Goal: Transaction & Acquisition: Purchase product/service

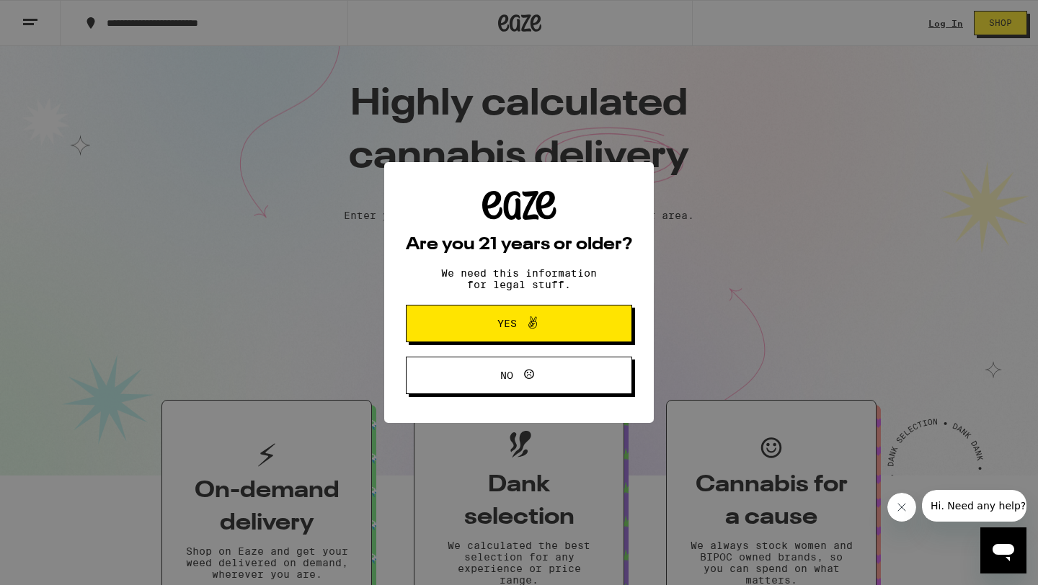
click at [501, 380] on span "No" at bounding box center [506, 375] width 13 height 10
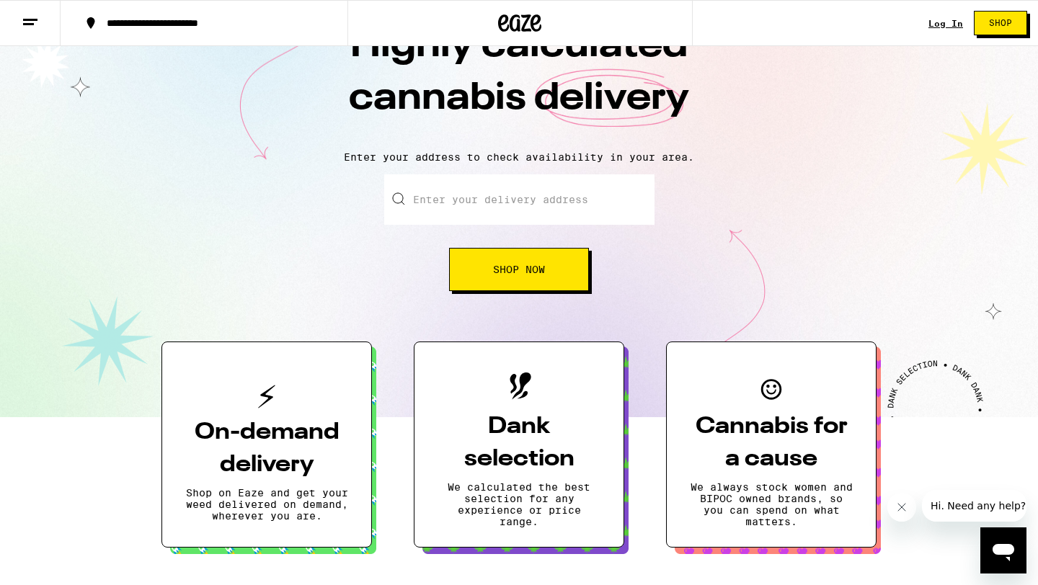
scroll to position [60, 0]
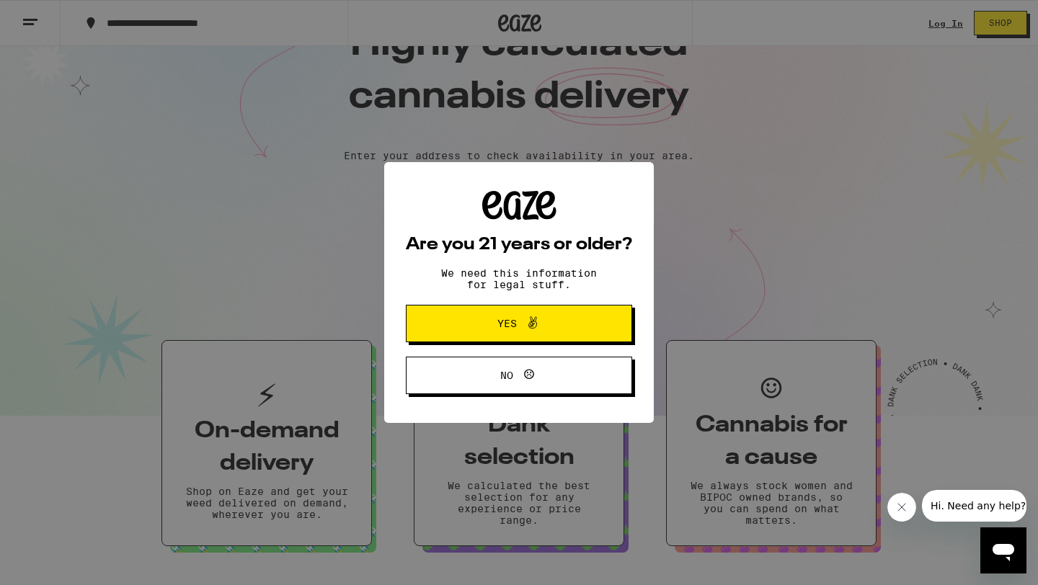
click at [518, 328] on span at bounding box center [529, 323] width 24 height 19
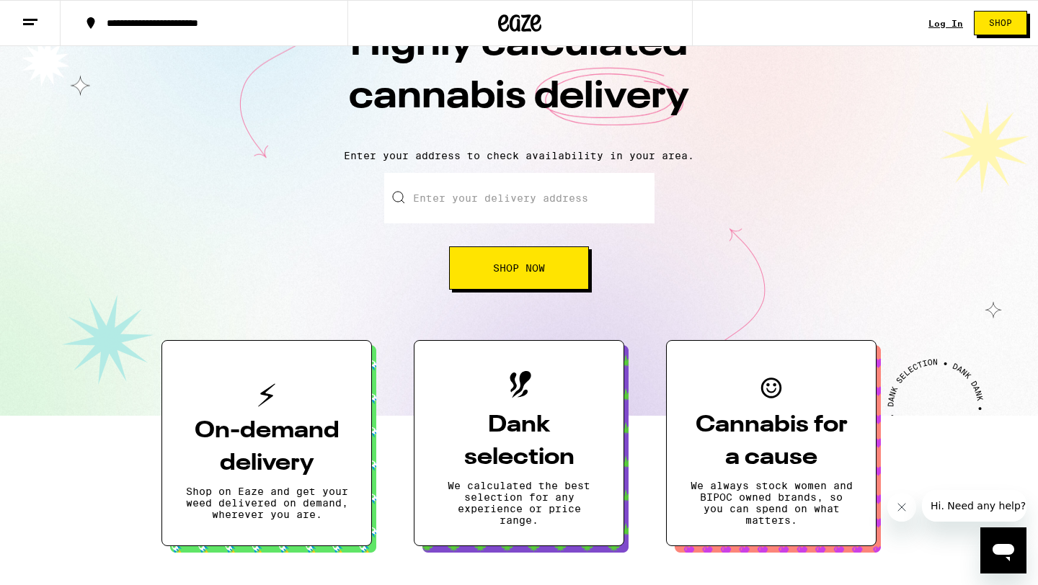
click at [517, 276] on button "Shop Now" at bounding box center [519, 267] width 140 height 43
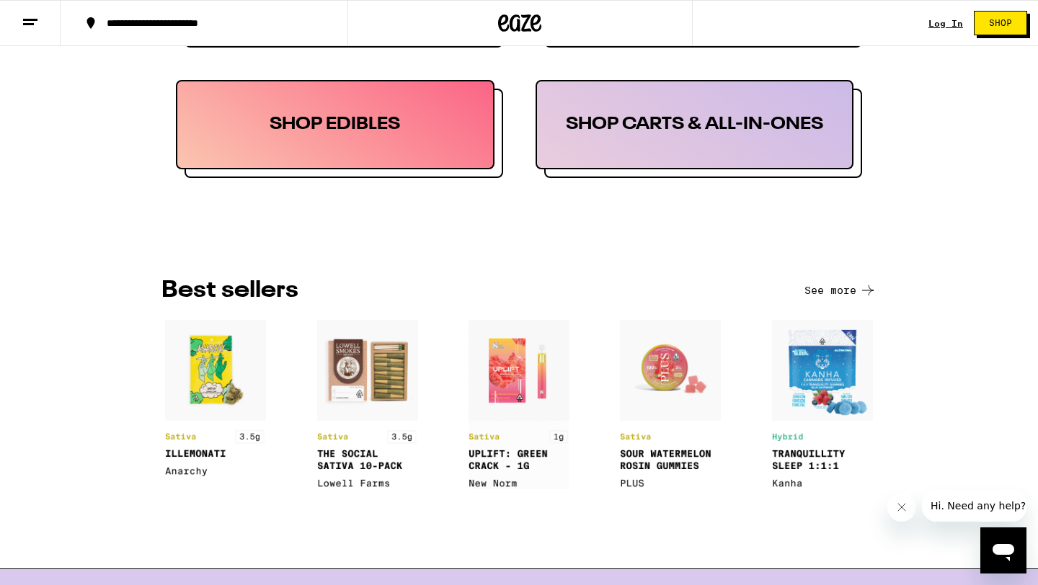
scroll to position [883, 0]
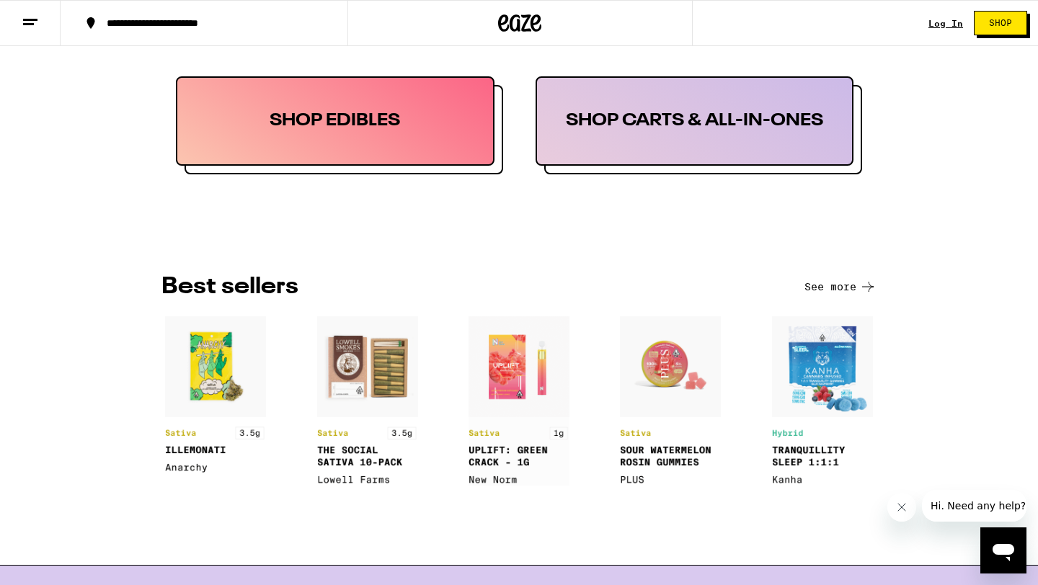
click at [837, 294] on button "See more" at bounding box center [840, 286] width 72 height 17
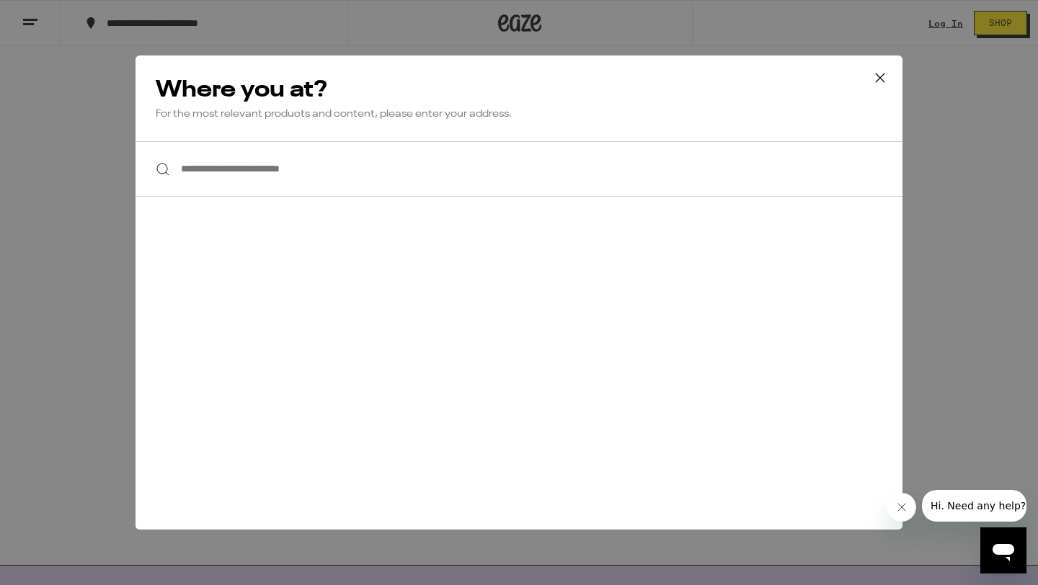
click at [870, 76] on icon at bounding box center [880, 78] width 22 height 22
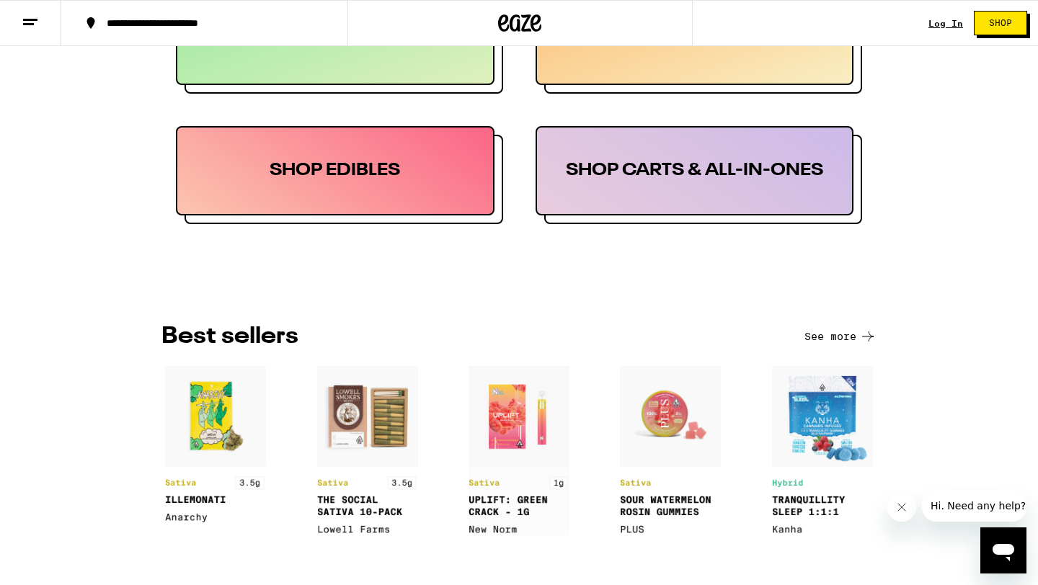
scroll to position [722, 0]
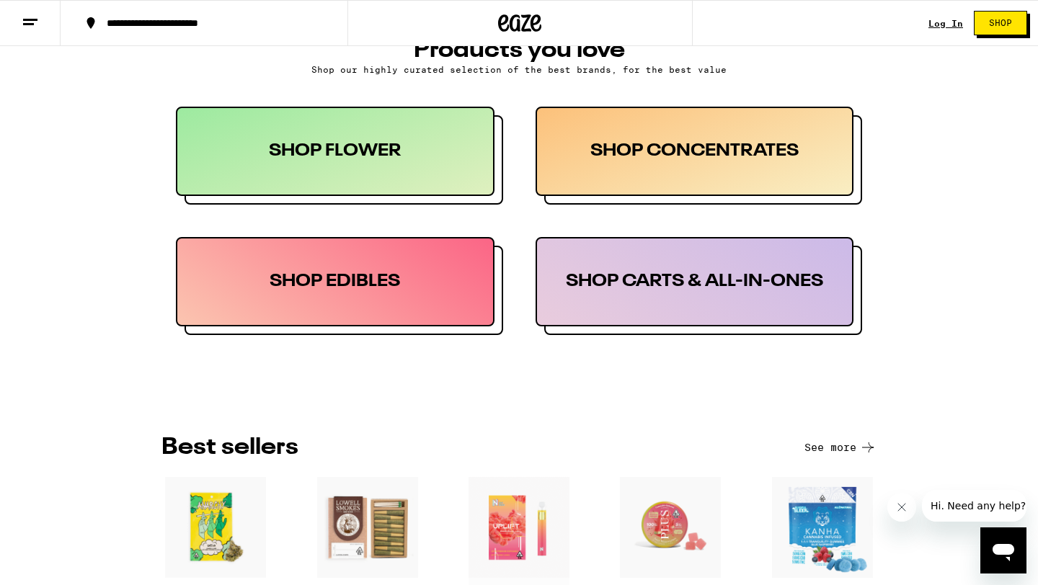
click at [344, 169] on div "SHOP FLOWER" at bounding box center [335, 151] width 318 height 89
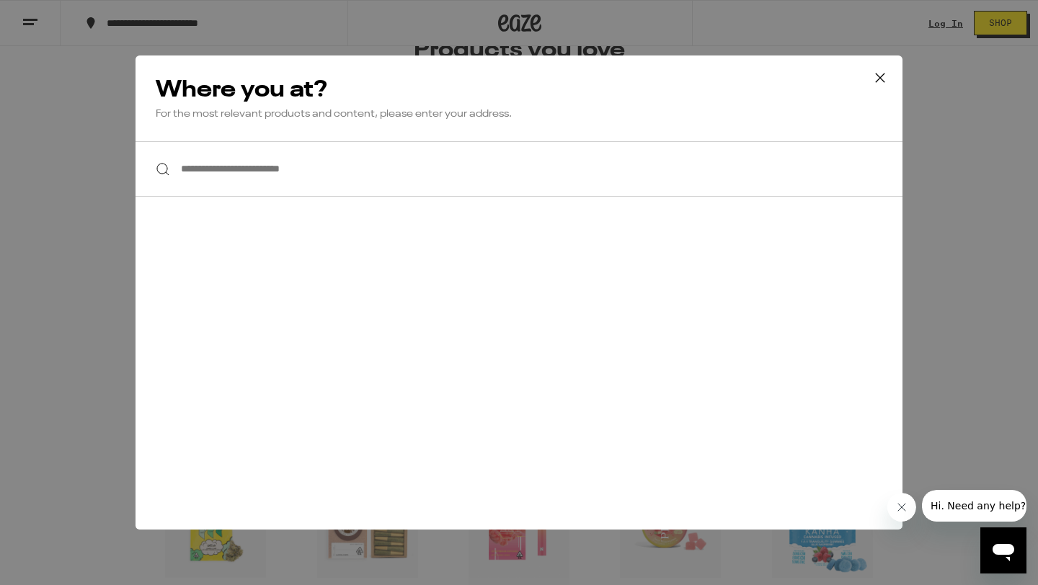
click at [342, 172] on input "**********" at bounding box center [518, 168] width 767 height 55
click at [888, 73] on icon at bounding box center [880, 78] width 22 height 22
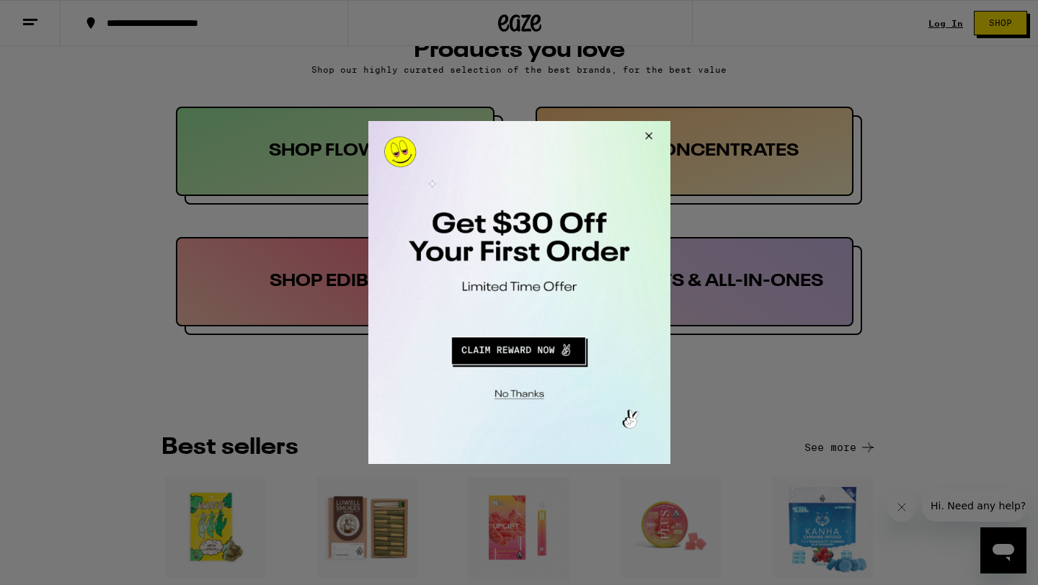
click at [648, 132] on button "Close Modal" at bounding box center [645, 138] width 39 height 35
